Goal: Contribute content: Contribute content

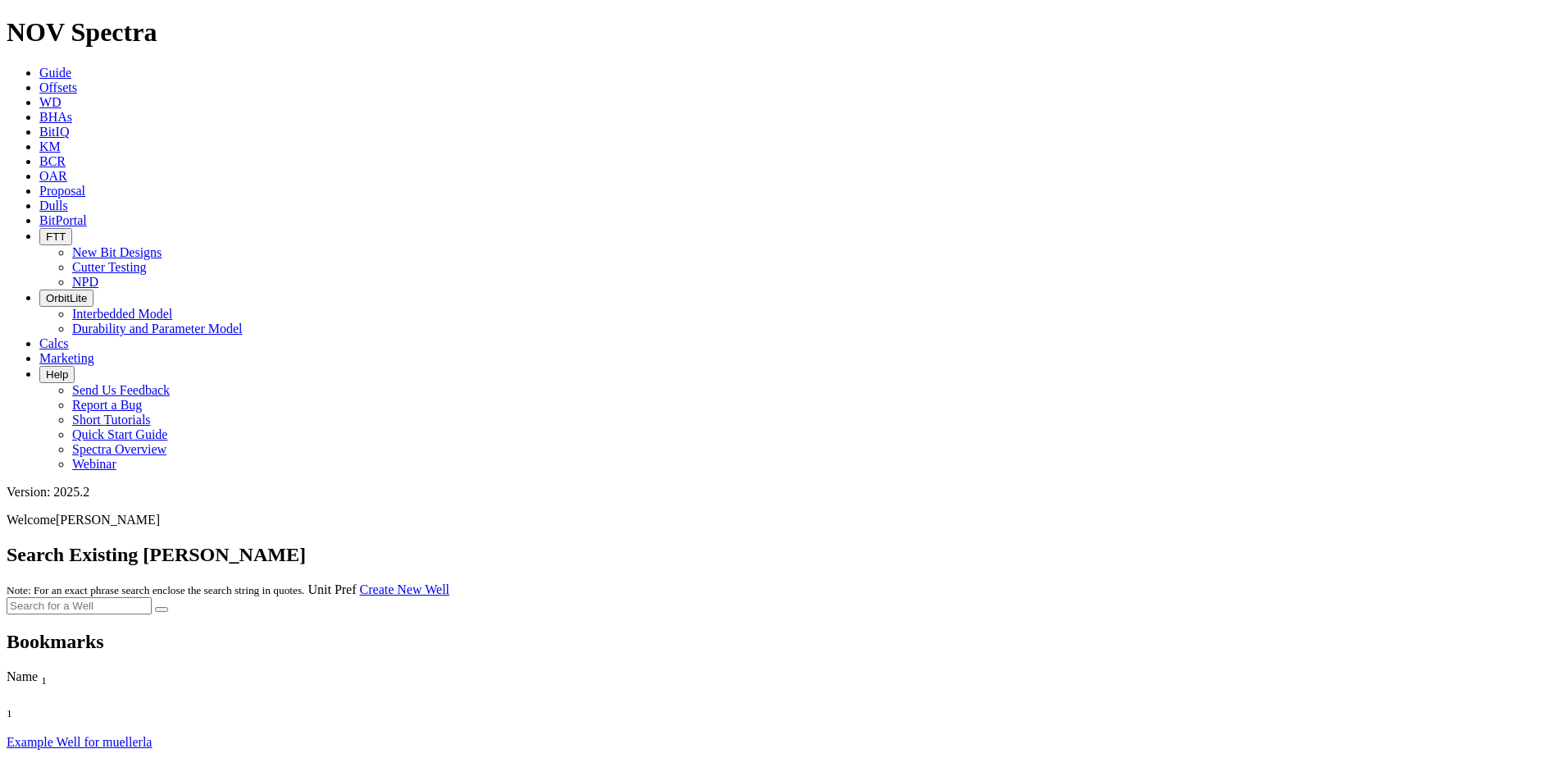
click at [77, 81] on span "Offsets" at bounding box center [57, 87] width 37 height 14
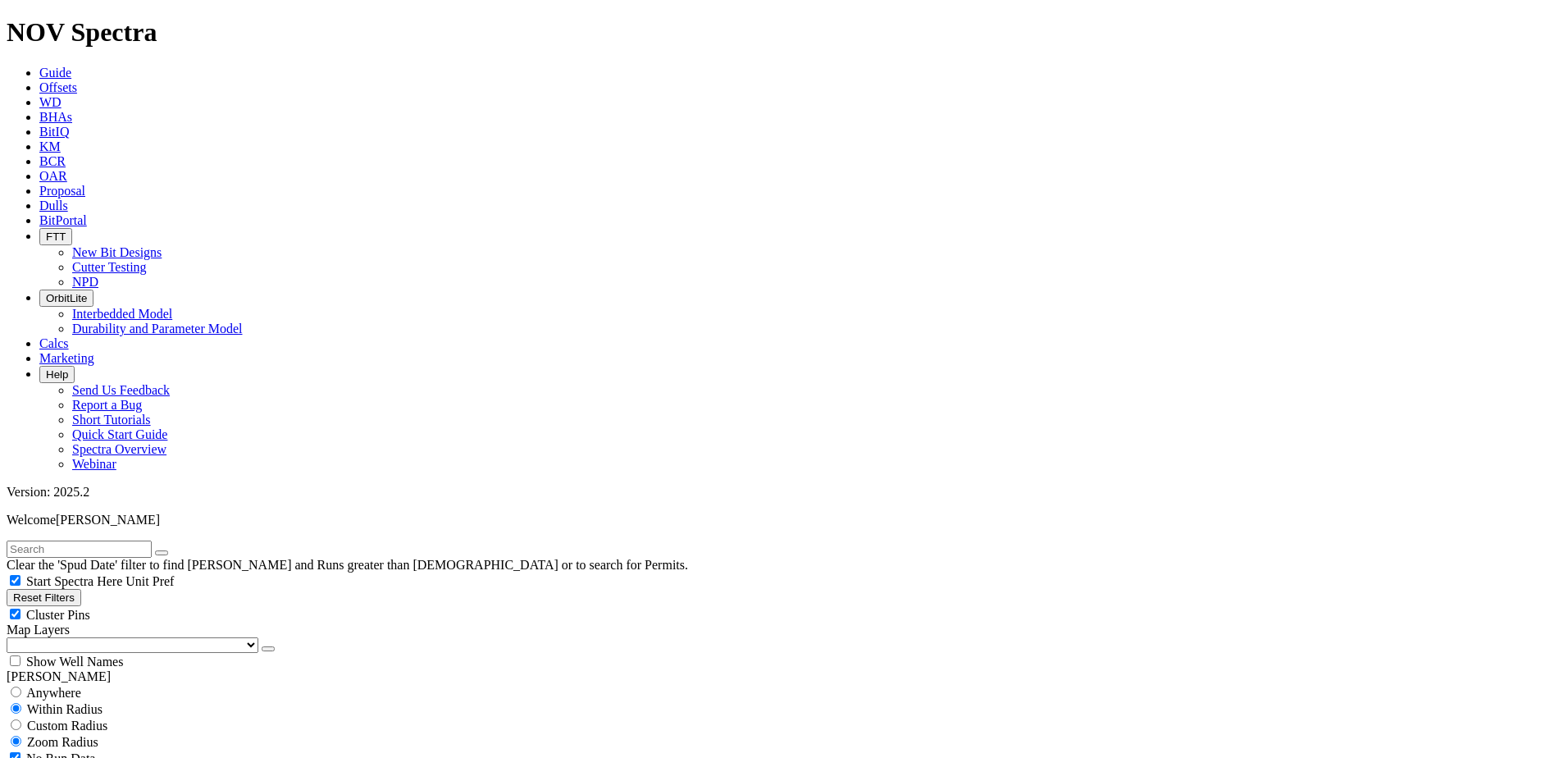
click at [39, 199] on icon at bounding box center [39, 205] width 0 height 14
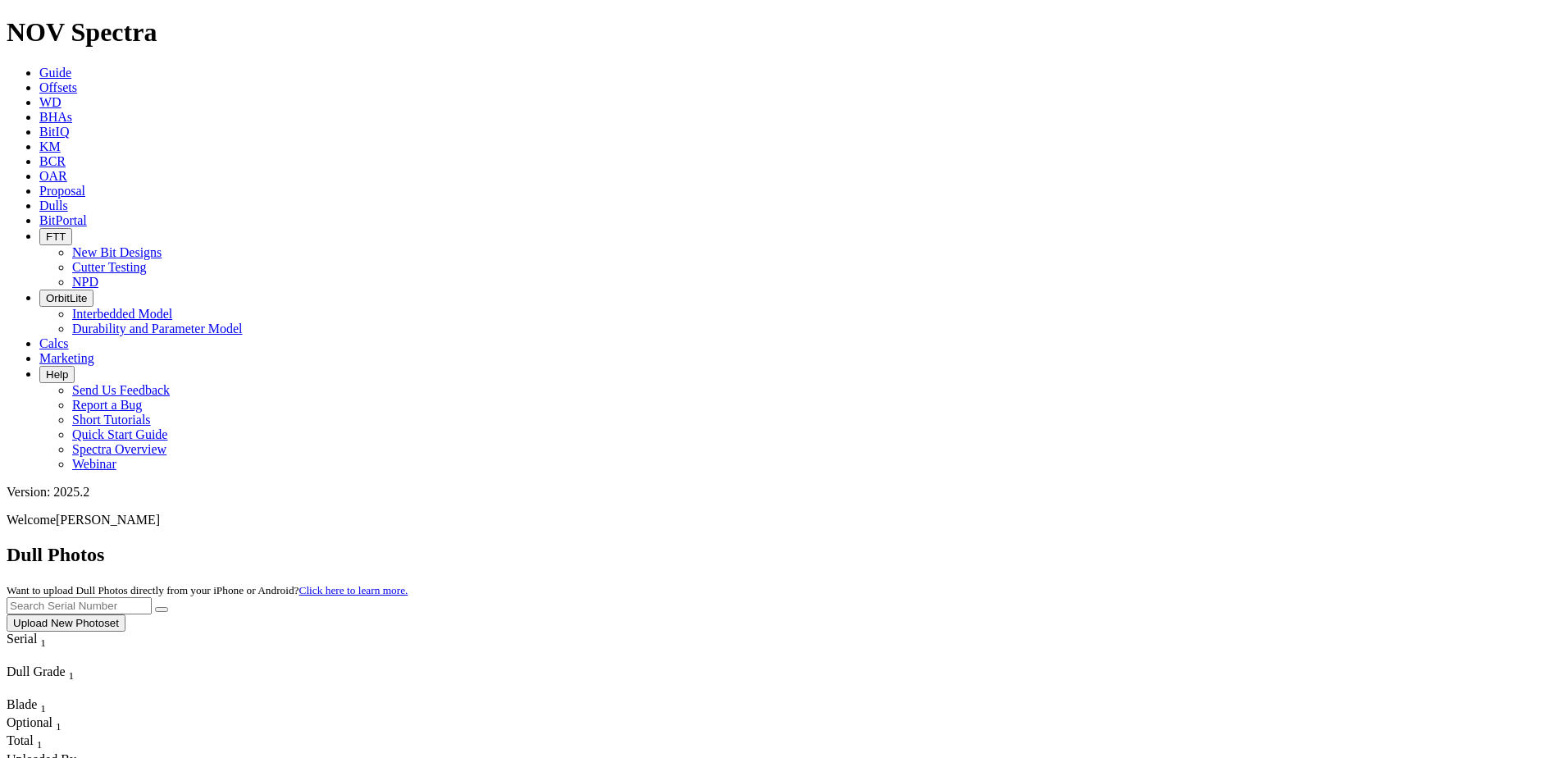
click at [125, 614] on button "Upload New Photoset" at bounding box center [66, 623] width 119 height 17
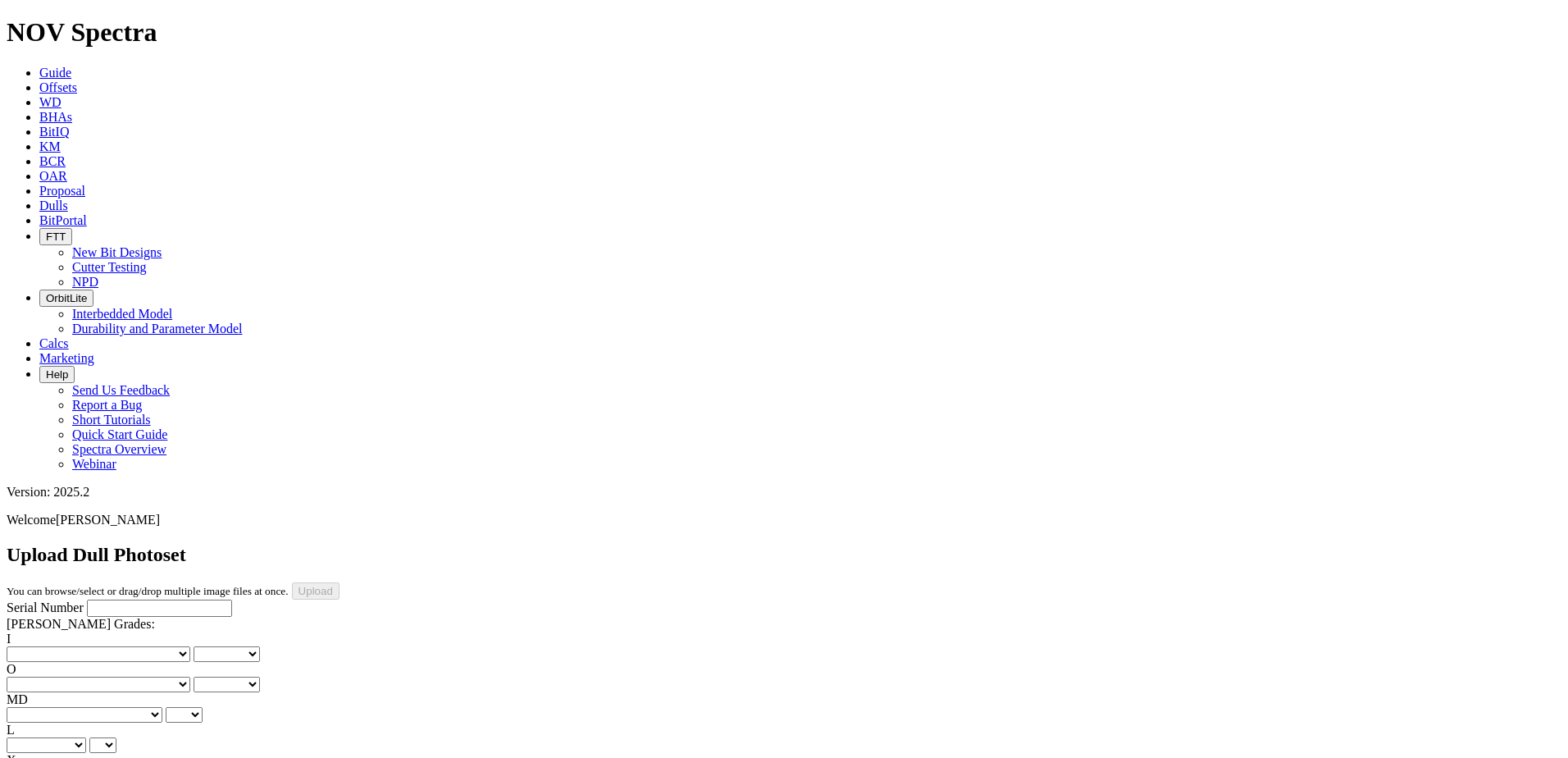
type input "C:\fakepath\image001.jpg"
